Goal: Information Seeking & Learning: Check status

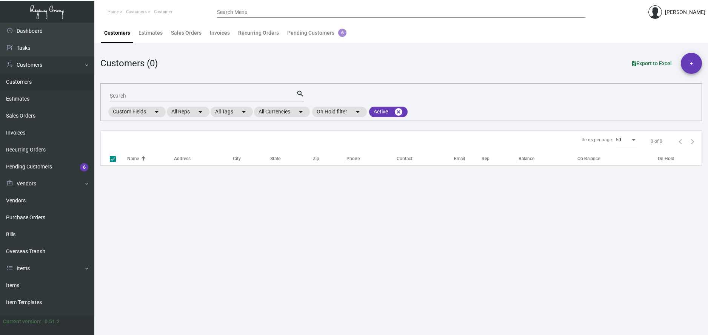
checkbox input "false"
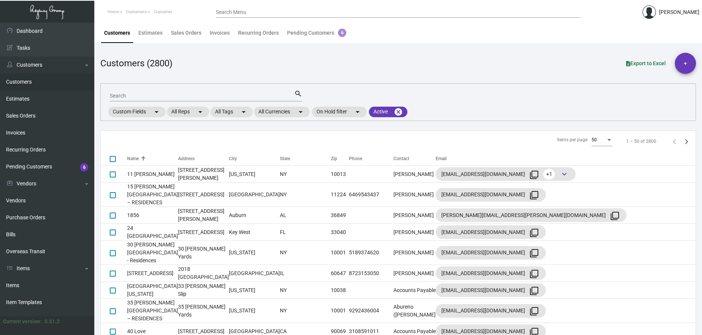
click at [15, 83] on link "Customers" at bounding box center [47, 82] width 94 height 17
click at [129, 97] on input "Search" at bounding box center [202, 96] width 184 height 6
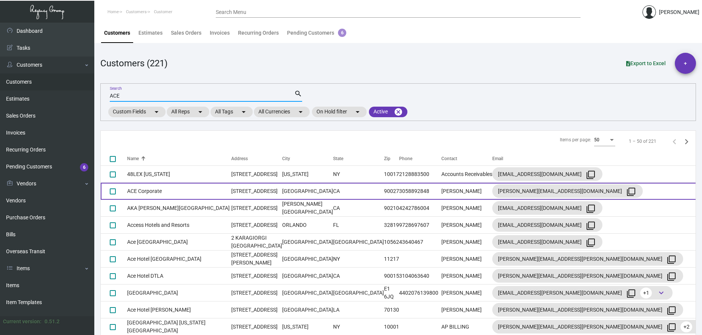
type input "ACE"
click at [161, 194] on td "ACE Corporate" at bounding box center [179, 191] width 104 height 17
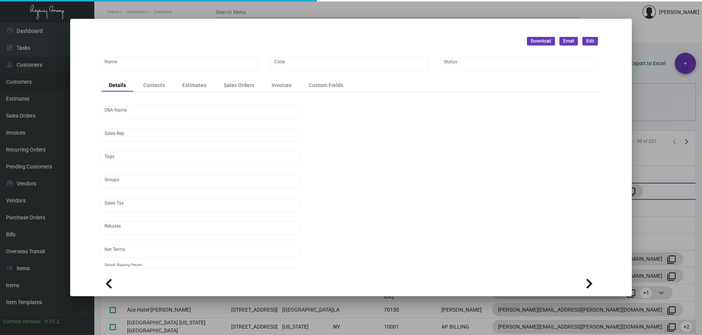
type input "ACE Corporate"
type input "486"
type input "[PERSON_NAME]"
type input "ST CA-[GEOGRAPHIC_DATA]-[GEOGRAPHIC_DATA]"
type input "Net 30"
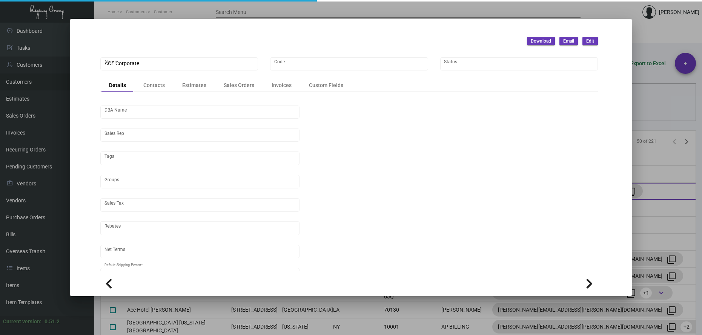
type input "United States Dollar $"
type input "$ 0.00"
checkbox input "true"
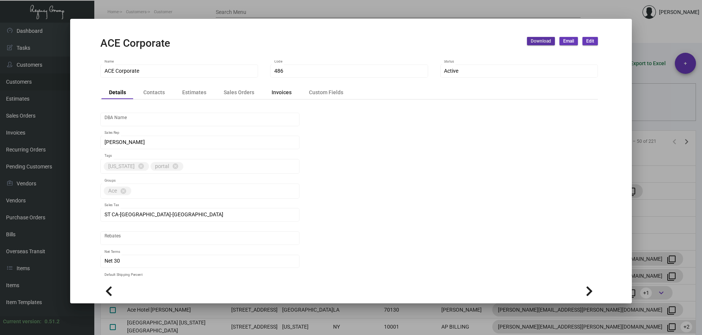
click at [281, 95] on div "Invoices" at bounding box center [282, 93] width 20 height 8
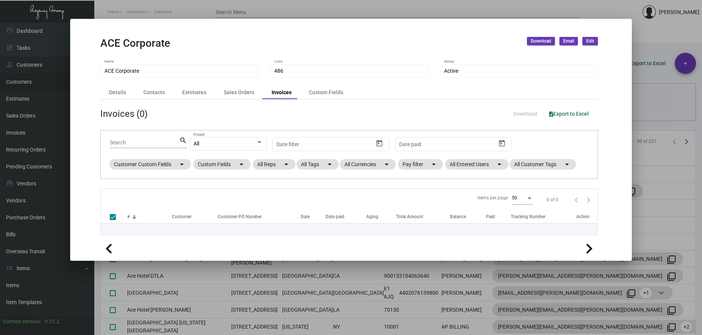
checkbox input "false"
